Goal: Information Seeking & Learning: Find specific page/section

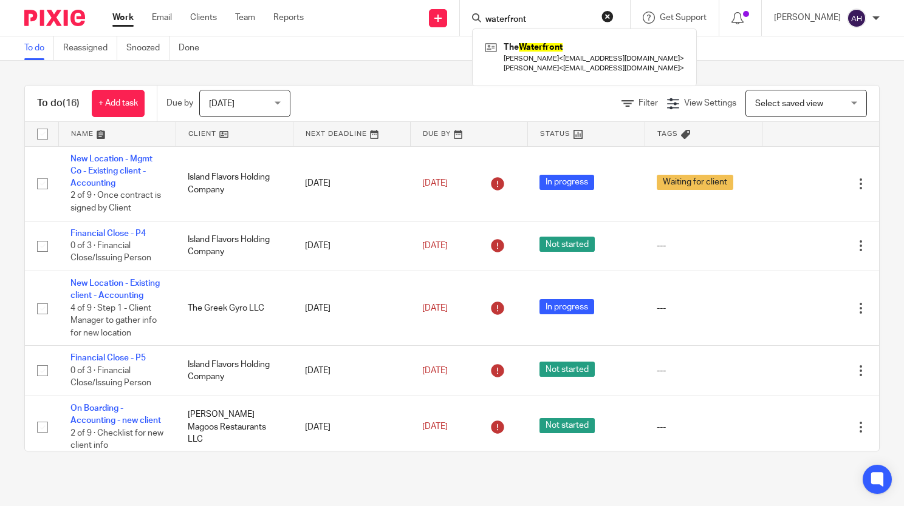
type input "waterfront"
click button "submit" at bounding box center [0, 0] width 0 height 0
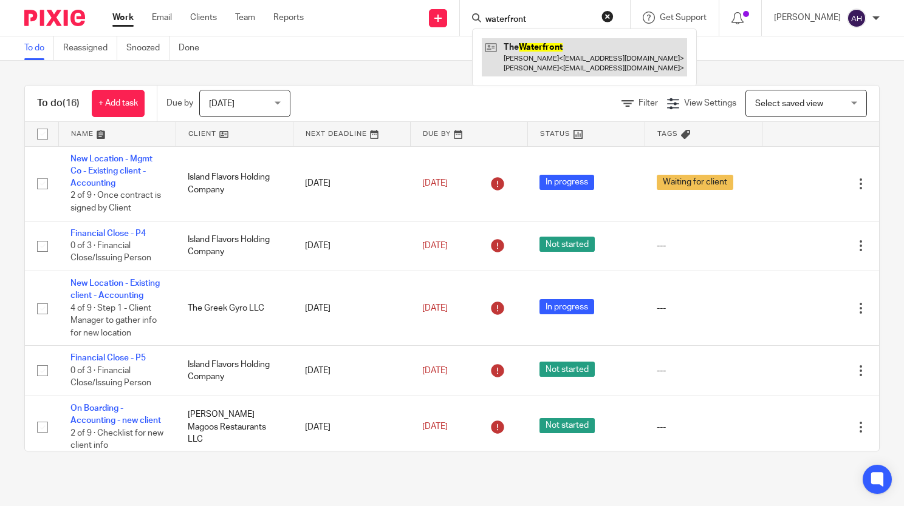
click at [550, 50] on link at bounding box center [584, 57] width 205 height 38
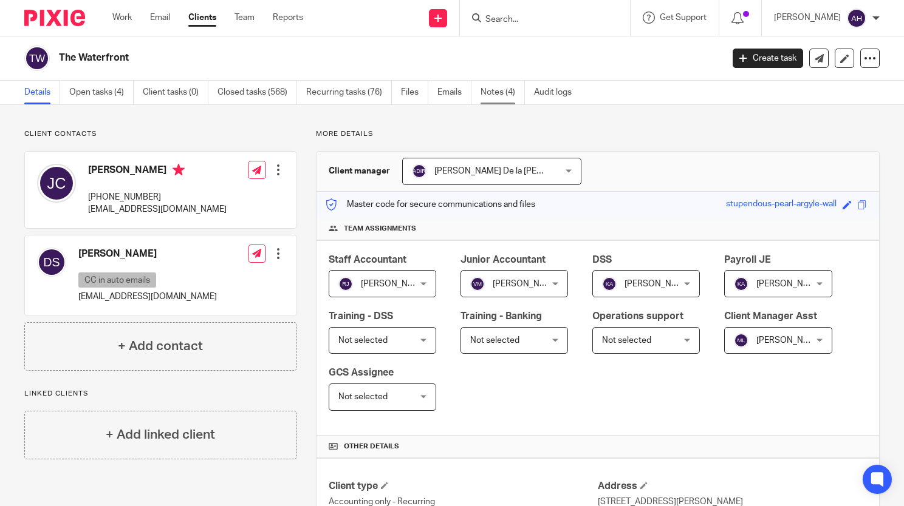
click at [499, 94] on link "Notes (4)" at bounding box center [502, 93] width 44 height 24
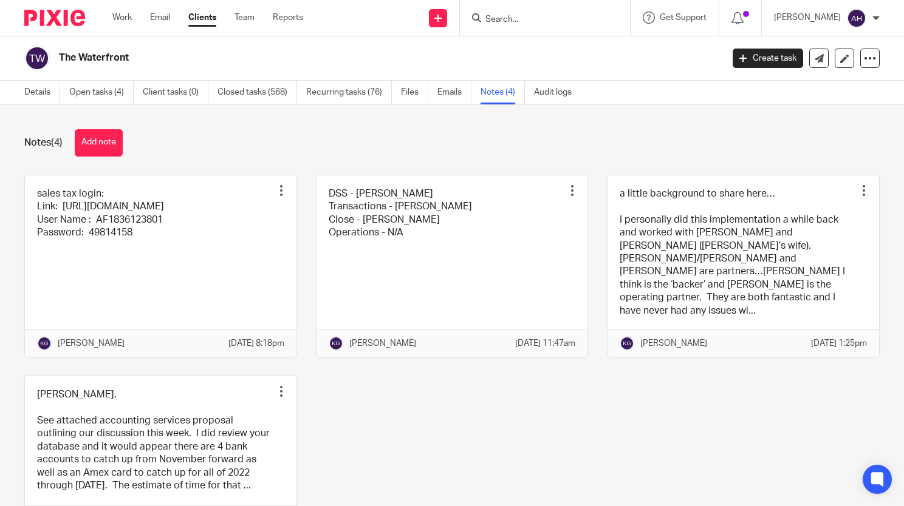
click at [451, 86] on link "Emails" at bounding box center [454, 93] width 34 height 24
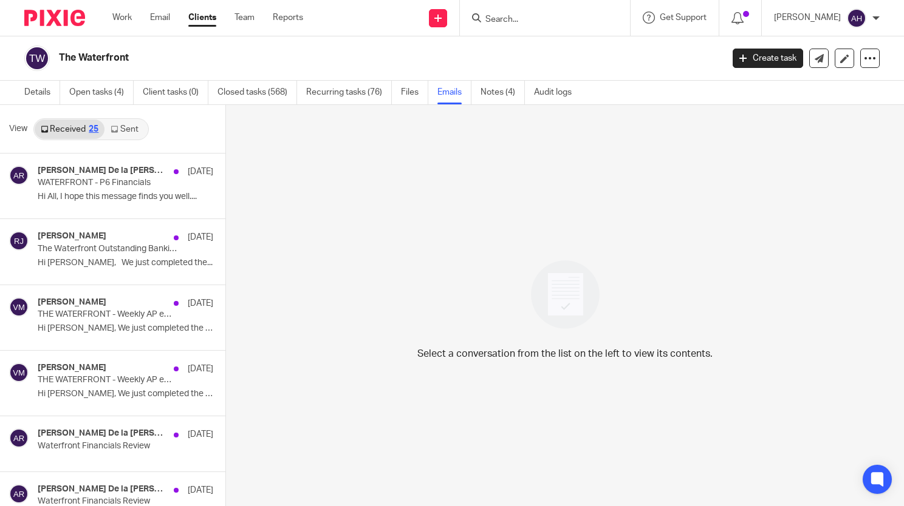
click at [117, 123] on link "Sent" at bounding box center [125, 129] width 43 height 19
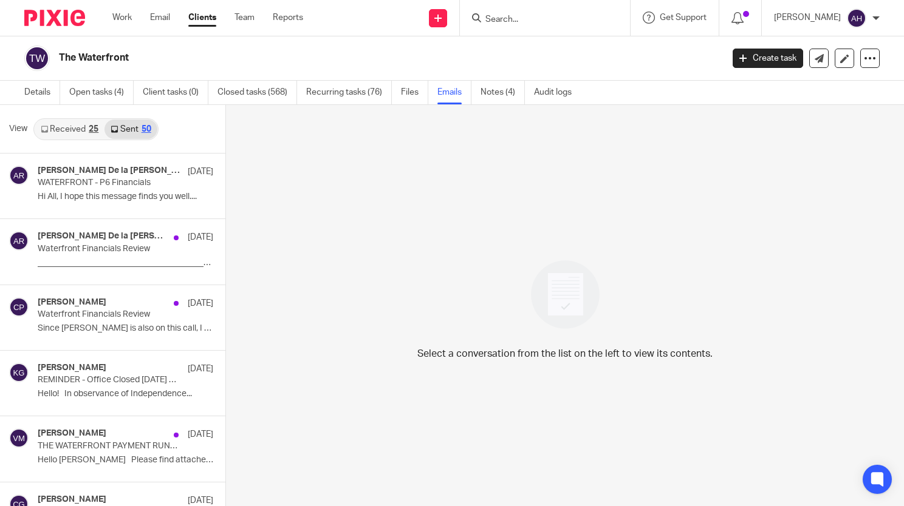
click at [501, 23] on input "Search" at bounding box center [538, 20] width 109 height 11
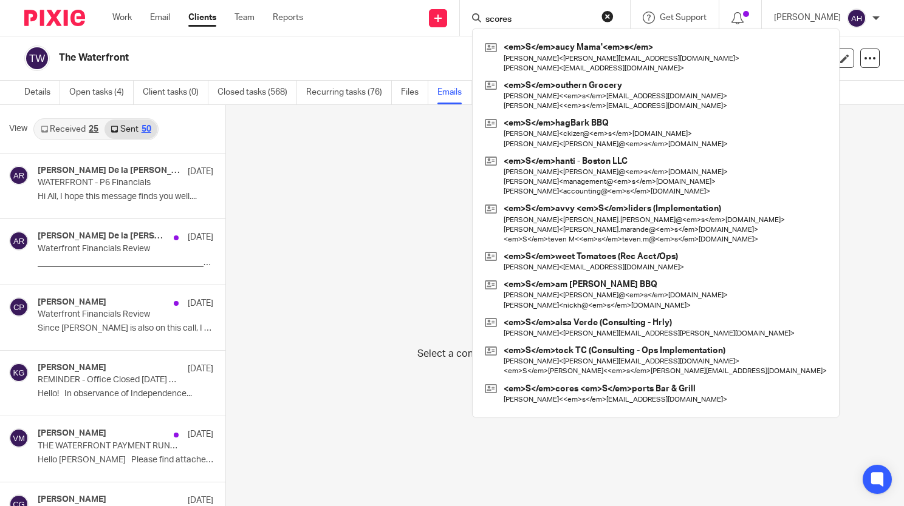
type input "scores"
click button "submit" at bounding box center [0, 0] width 0 height 0
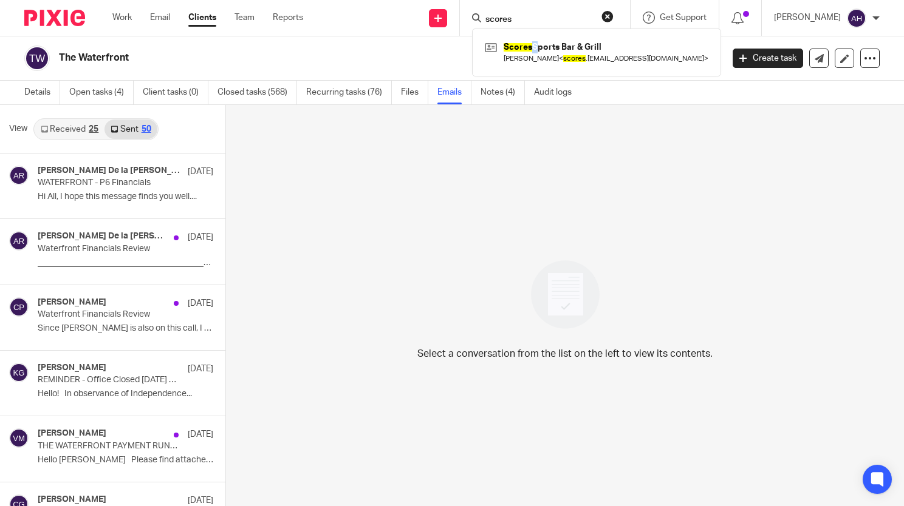
click at [539, 36] on div "Scores Sports Bar & Grill Hampton Eudy < scores .nb@gmail.com >" at bounding box center [596, 52] width 249 height 47
click at [562, 45] on link at bounding box center [597, 52] width 230 height 28
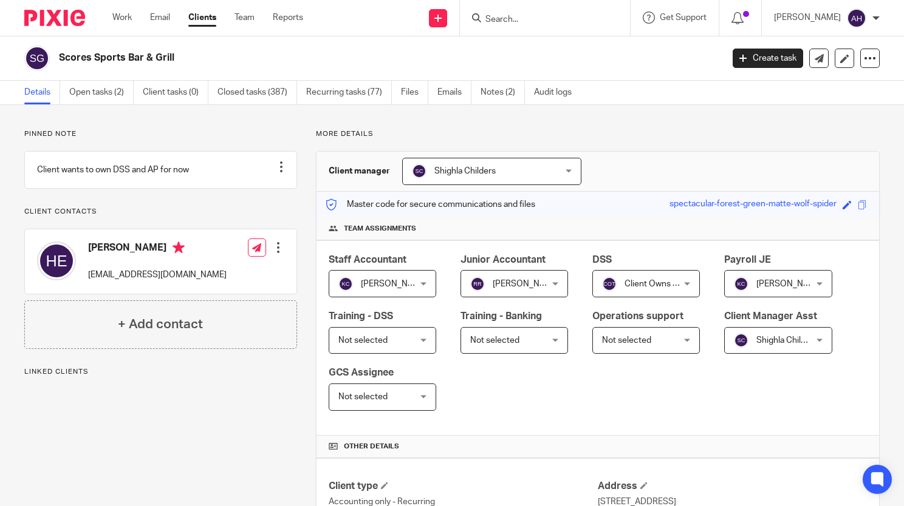
click at [449, 95] on link "Emails" at bounding box center [454, 93] width 34 height 24
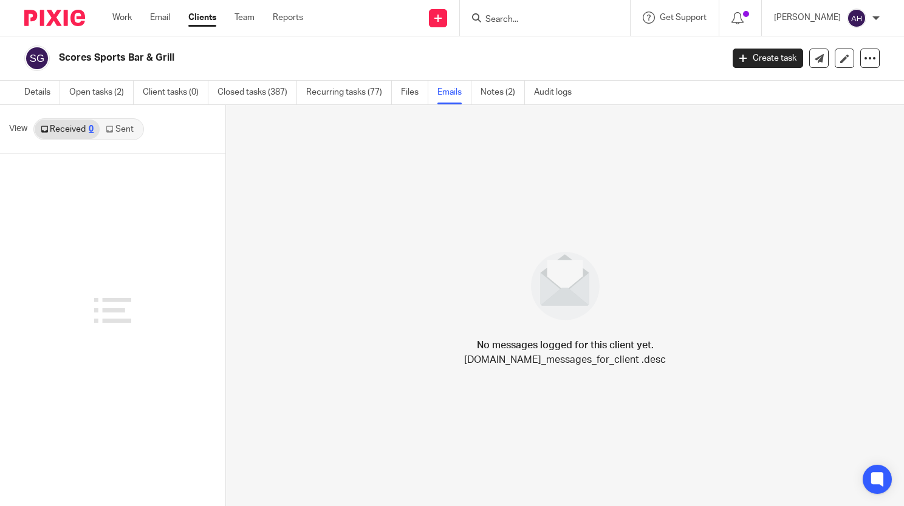
click at [112, 138] on link "Sent" at bounding box center [121, 129] width 43 height 19
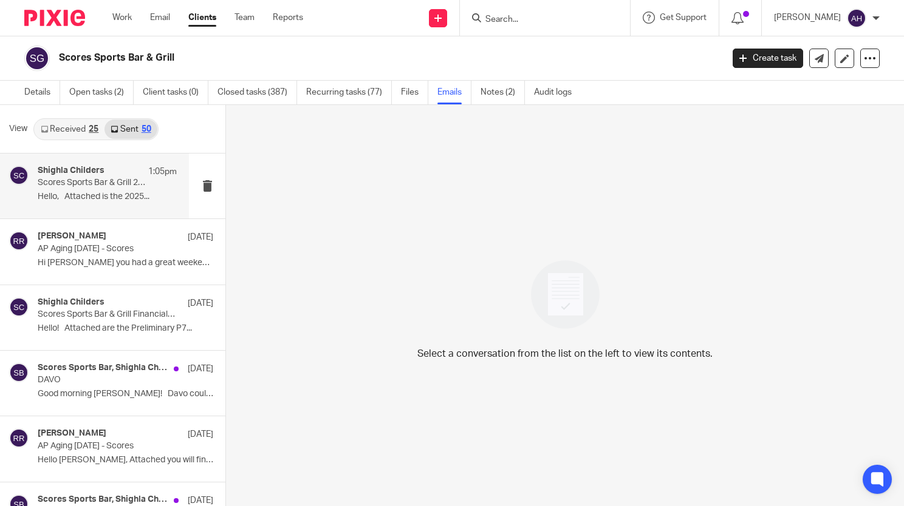
click at [99, 186] on p "Scores Sports Bar & Grill 2025 P7 Financials" at bounding box center [93, 183] width 111 height 10
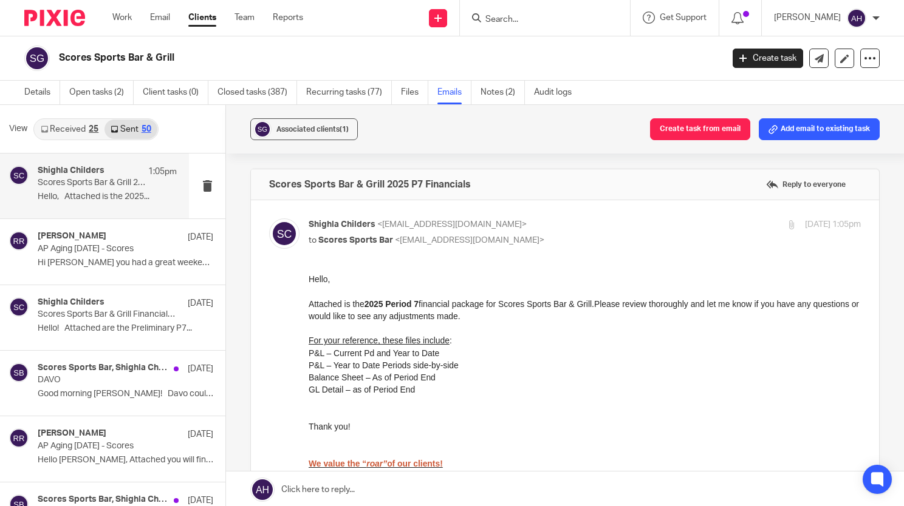
click at [548, 9] on div at bounding box center [545, 18] width 170 height 36
click at [544, 24] on input "Search" at bounding box center [538, 20] width 109 height 11
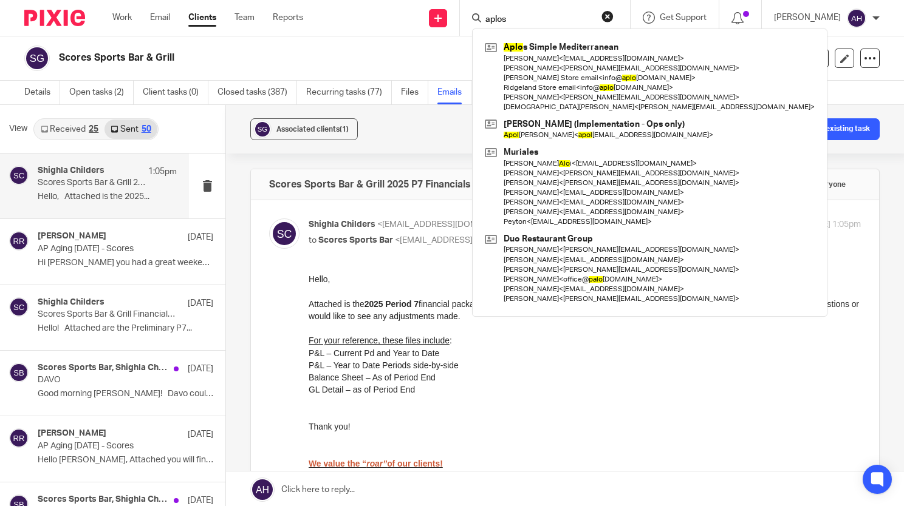
type input "aplos"
click button "submit" at bounding box center [0, 0] width 0 height 0
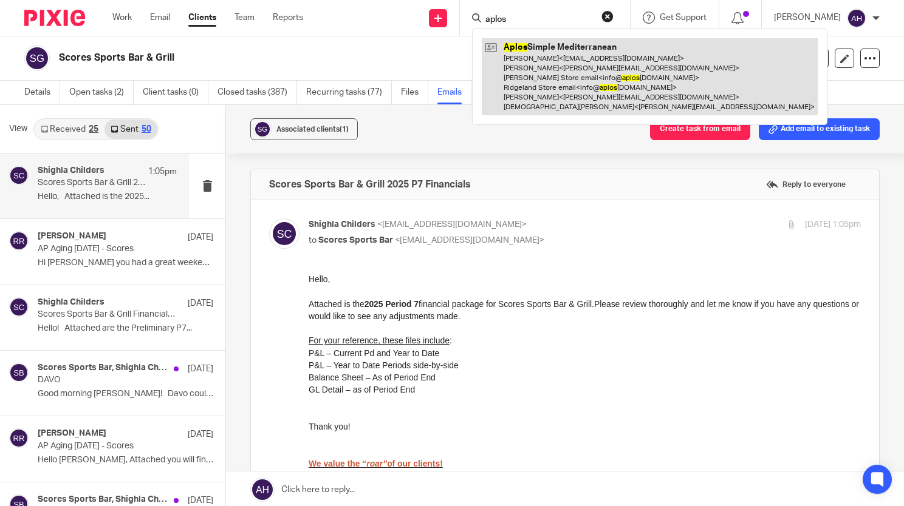
click at [550, 60] on link at bounding box center [650, 76] width 336 height 77
click at [547, 95] on link at bounding box center [650, 76] width 336 height 77
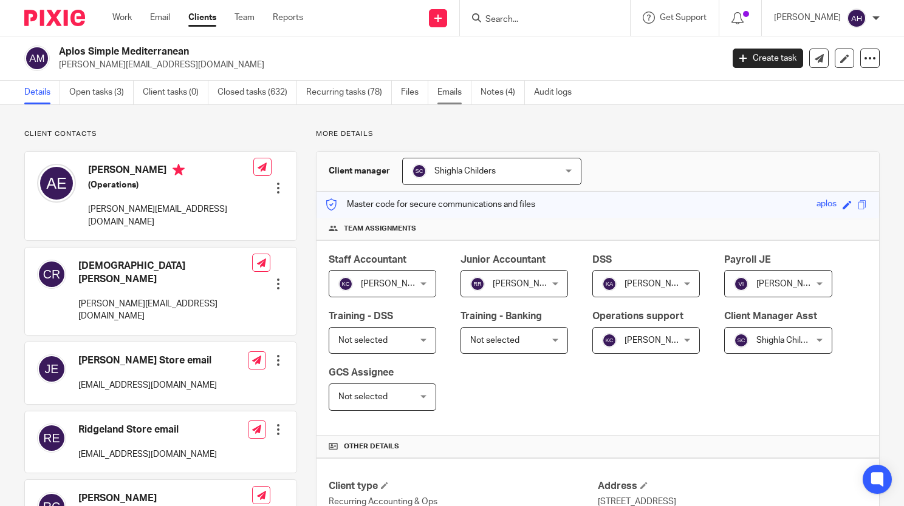
click at [441, 84] on link "Emails" at bounding box center [454, 93] width 34 height 24
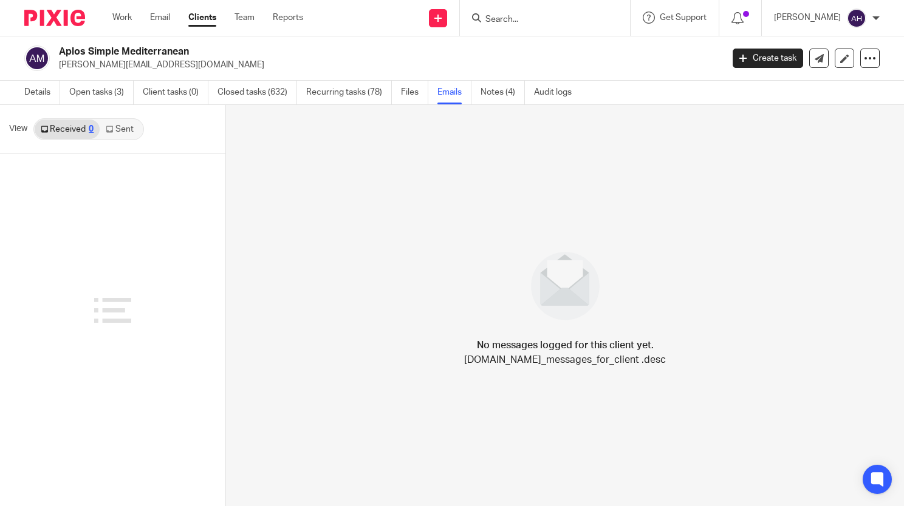
click at [114, 135] on link "Sent" at bounding box center [121, 129] width 43 height 19
